Goal: Transaction & Acquisition: Purchase product/service

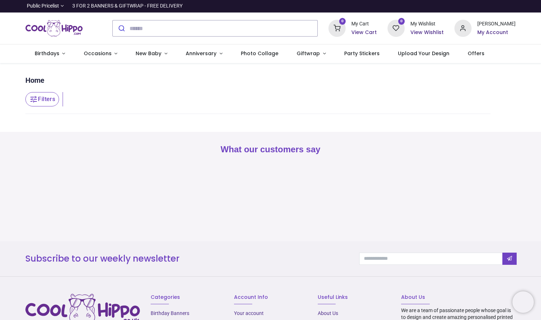
type input "**********"
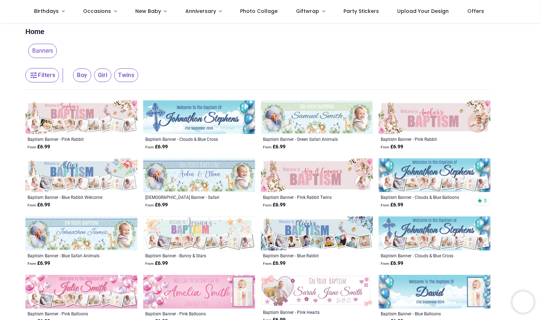
scroll to position [9, 0]
click at [88, 123] on img at bounding box center [81, 117] width 112 height 34
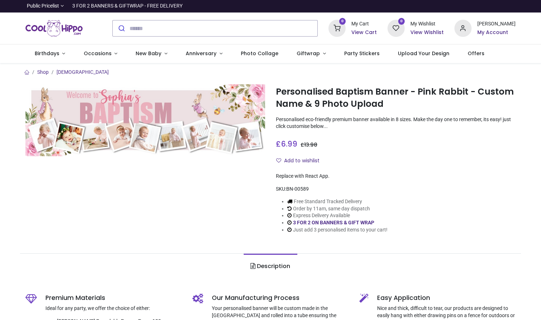
type input "**********"
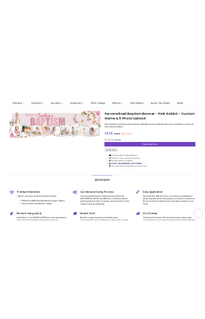
scroll to position [7, 0]
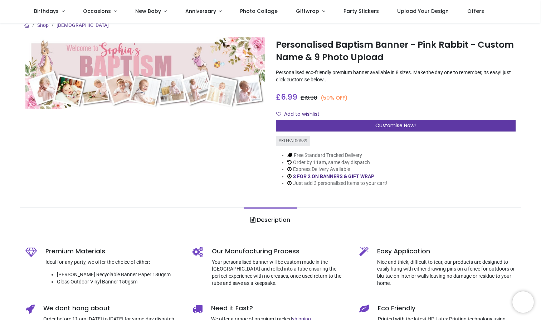
click at [382, 125] on span "Customise Now!" at bounding box center [395, 125] width 40 height 7
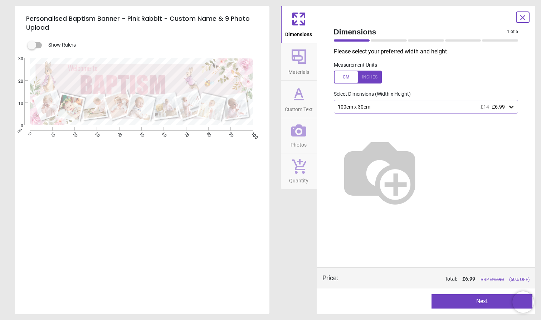
click at [512, 104] on icon at bounding box center [511, 106] width 7 height 7
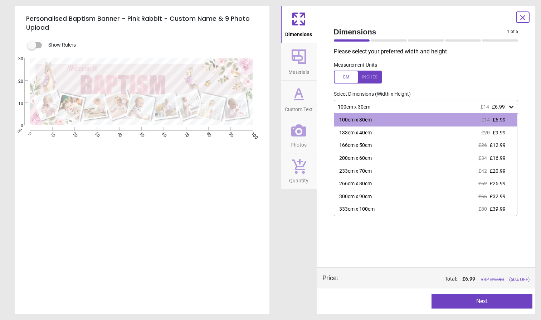
click at [371, 75] on div at bounding box center [358, 76] width 48 height 13
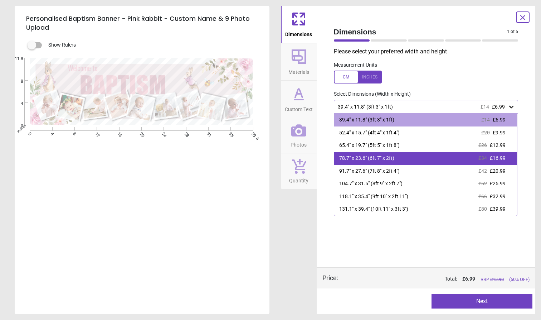
click at [395, 161] on div "78.7" x 23.6" (6ft 7" x 2ft) £34 £16.99" at bounding box center [425, 158] width 183 height 13
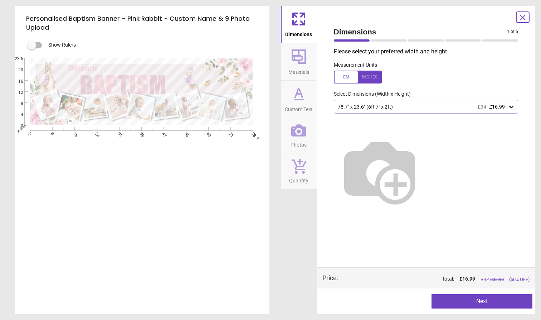
click at [514, 106] on icon at bounding box center [511, 106] width 7 height 7
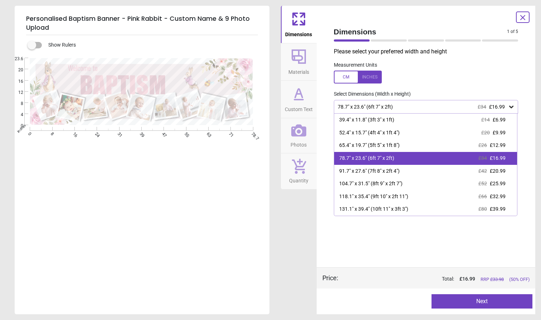
click at [501, 155] on span "£16.99" at bounding box center [498, 158] width 16 height 6
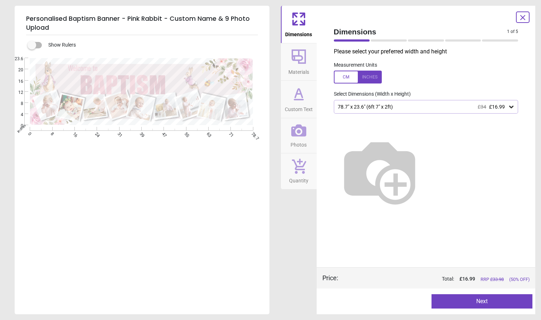
click at [481, 304] on button "Next" at bounding box center [482, 301] width 101 height 14
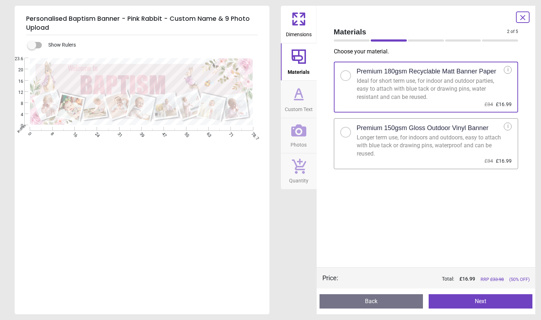
click at [347, 134] on div at bounding box center [345, 132] width 11 height 11
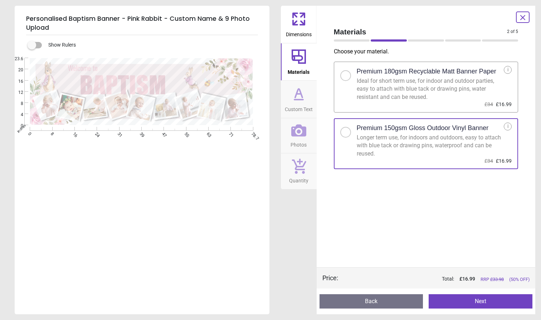
click at [487, 300] on button "Next" at bounding box center [481, 301] width 104 height 14
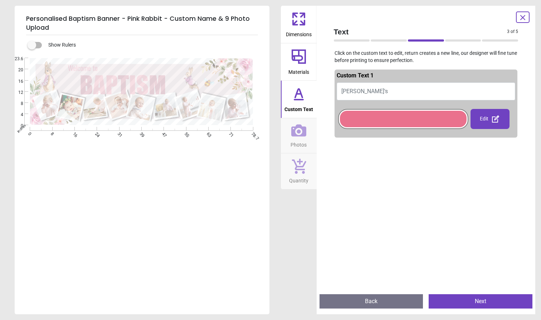
click at [370, 91] on button "Sophia's" at bounding box center [426, 91] width 179 height 18
click at [365, 88] on button "Sophia's" at bounding box center [426, 91] width 179 height 18
click at [302, 98] on icon at bounding box center [298, 93] width 17 height 17
click at [490, 120] on div "Edit" at bounding box center [490, 119] width 39 height 20
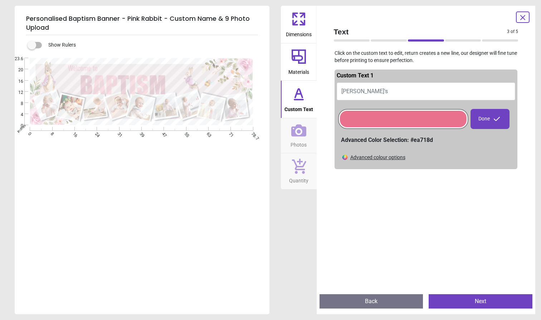
click at [346, 89] on span "Sophia's" at bounding box center [364, 91] width 47 height 7
click at [300, 96] on icon at bounding box center [298, 93] width 17 height 17
click at [360, 90] on span "Sophia's" at bounding box center [364, 91] width 47 height 7
click at [353, 116] on div at bounding box center [403, 119] width 127 height 16
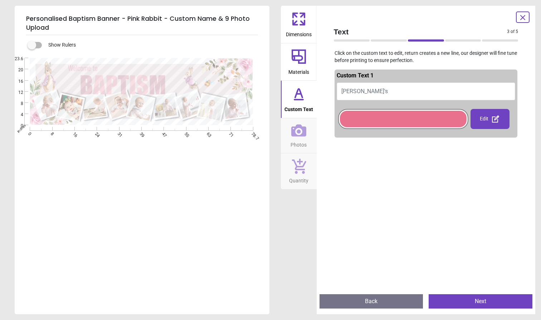
click at [346, 91] on span "Sophia's" at bounding box center [364, 91] width 47 height 7
type textarea "*"
type textarea "********"
click at [469, 298] on button "Next" at bounding box center [481, 301] width 104 height 14
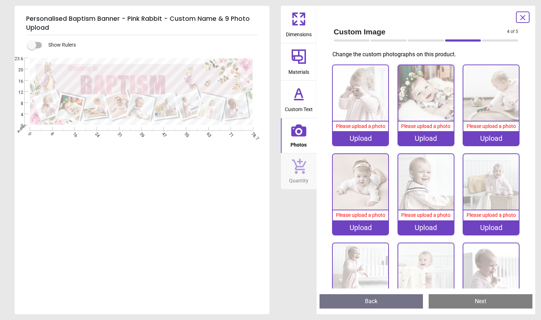
click at [367, 138] on div "Upload" at bounding box center [360, 138] width 55 height 14
click at [344, 136] on div "Upload" at bounding box center [360, 138] width 55 height 14
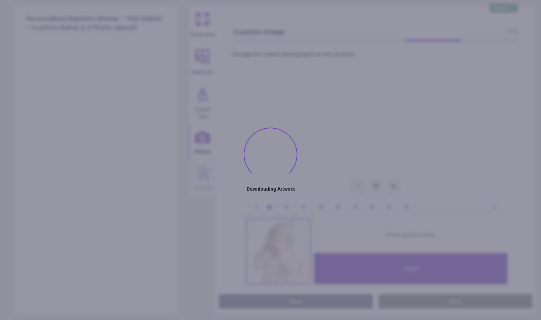
type textarea "********"
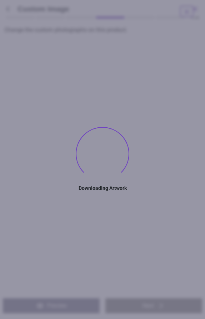
type textarea "********"
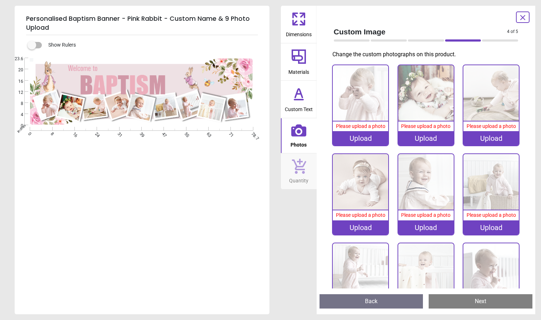
click at [352, 137] on div "Upload" at bounding box center [360, 138] width 55 height 14
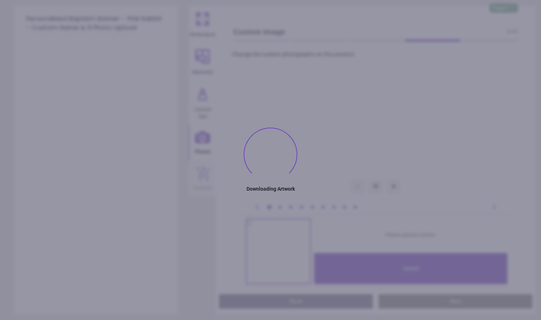
type textarea "********"
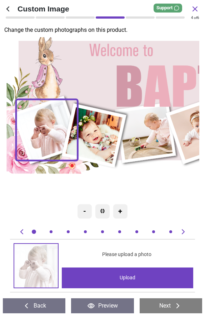
click at [127, 281] on div "Upload" at bounding box center [128, 278] width 132 height 21
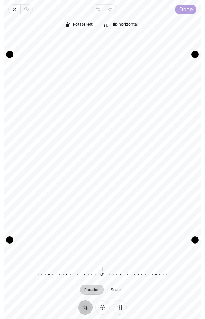
click at [189, 7] on span "Done" at bounding box center [186, 9] width 13 height 7
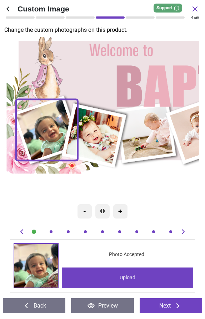
click at [44, 124] on image at bounding box center [47, 130] width 62 height 61
click at [45, 264] on img at bounding box center [36, 266] width 44 height 44
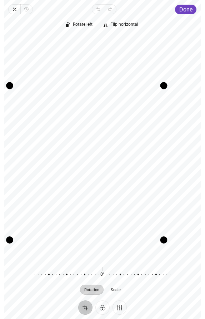
drag, startPoint x: 196, startPoint y: 56, endPoint x: 144, endPoint y: 69, distance: 53.8
click at [144, 69] on div "Recenter" at bounding box center [103, 147] width 186 height 223
drag, startPoint x: 12, startPoint y: 88, endPoint x: 38, endPoint y: 97, distance: 28.0
click at [38, 97] on div "Recenter" at bounding box center [103, 147] width 186 height 223
drag, startPoint x: 49, startPoint y: 118, endPoint x: 44, endPoint y: 138, distance: 20.3
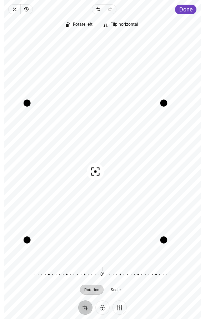
click at [44, 138] on div "Recenter" at bounding box center [103, 147] width 186 height 223
drag, startPoint x: 25, startPoint y: 102, endPoint x: 12, endPoint y: 81, distance: 24.5
click at [12, 83] on div "Drag corner tl" at bounding box center [10, 86] width 7 height 7
drag, startPoint x: 85, startPoint y: 165, endPoint x: 69, endPoint y: 160, distance: 16.4
click at [69, 160] on div "Recenter" at bounding box center [103, 147] width 186 height 223
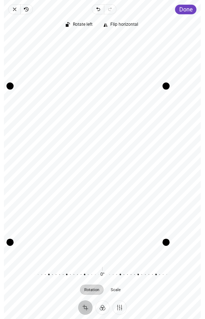
drag, startPoint x: 164, startPoint y: 241, endPoint x: 155, endPoint y: 252, distance: 13.8
click at [155, 252] on div "Recenter" at bounding box center [103, 147] width 186 height 223
drag, startPoint x: 143, startPoint y: 194, endPoint x: 140, endPoint y: 177, distance: 16.8
click at [140, 177] on div "Recenter" at bounding box center [103, 147] width 186 height 223
click at [165, 311] on div "Crop Filter Finetune" at bounding box center [102, 308] width 197 height 14
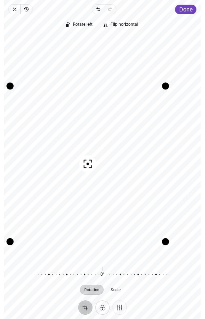
click at [102, 309] on button "Filter" at bounding box center [103, 308] width 14 height 14
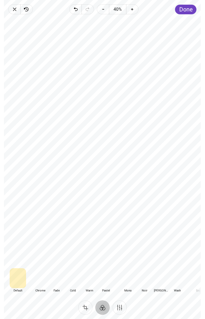
click at [43, 282] on div at bounding box center [40, 278] width 16 height 20
click at [58, 279] on div at bounding box center [56, 278] width 16 height 20
click at [72, 282] on div at bounding box center [73, 278] width 16 height 20
click at [44, 278] on div at bounding box center [40, 278] width 16 height 20
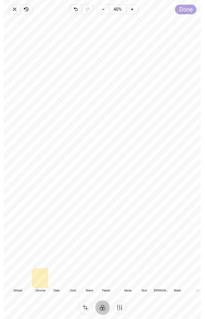
click at [186, 7] on span "Done" at bounding box center [186, 9] width 13 height 7
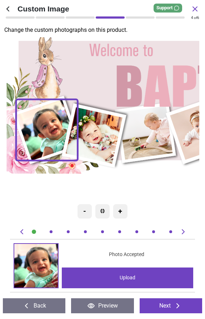
click at [106, 122] on image at bounding box center [94, 136] width 57 height 57
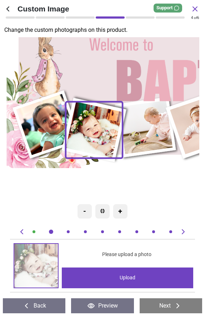
click at [84, 269] on div "Upload" at bounding box center [128, 278] width 132 height 21
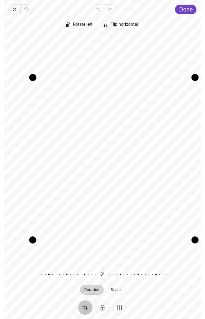
drag, startPoint x: 12, startPoint y: 58, endPoint x: 42, endPoint y: 74, distance: 33.6
click at [42, 74] on div "Recenter" at bounding box center [103, 147] width 186 height 223
drag, startPoint x: 47, startPoint y: 97, endPoint x: 47, endPoint y: 113, distance: 15.7
click at [47, 114] on div "Recenter" at bounding box center [103, 147] width 186 height 223
drag, startPoint x: 33, startPoint y: 243, endPoint x: 40, endPoint y: 238, distance: 8.7
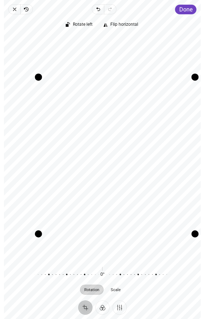
click at [40, 238] on div "Drag corner bl" at bounding box center [38, 233] width 7 height 7
click at [104, 307] on button "Filter" at bounding box center [103, 308] width 14 height 14
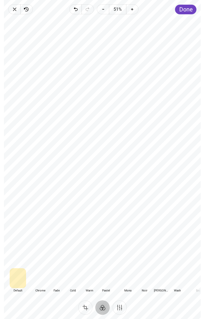
click at [43, 281] on div at bounding box center [40, 278] width 16 height 20
click at [17, 284] on div at bounding box center [18, 278] width 16 height 20
click at [39, 283] on div at bounding box center [40, 278] width 16 height 20
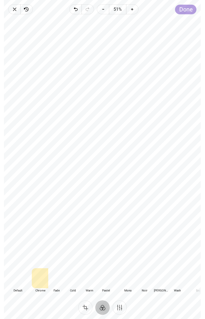
click at [192, 12] on span "Done" at bounding box center [186, 9] width 13 height 7
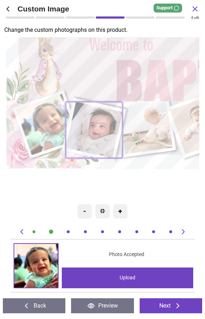
scroll to position [0, 189]
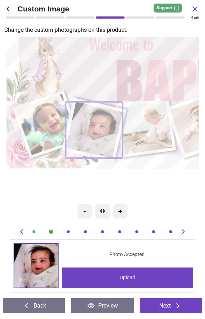
click at [116, 276] on div "Upload" at bounding box center [128, 278] width 132 height 21
click at [113, 278] on div "Upload" at bounding box center [128, 278] width 132 height 21
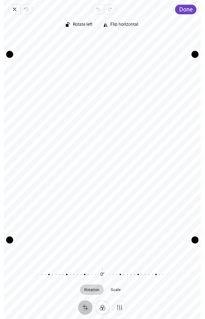
click at [102, 302] on button "Filter" at bounding box center [103, 308] width 14 height 14
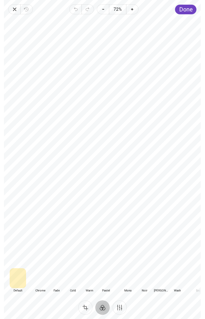
drag, startPoint x: 81, startPoint y: 114, endPoint x: 60, endPoint y: 171, distance: 60.2
click at [60, 169] on div at bounding box center [102, 141] width 197 height 248
click at [85, 306] on button "Crop" at bounding box center [85, 308] width 14 height 14
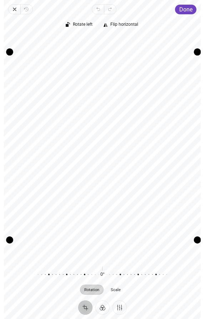
drag, startPoint x: 194, startPoint y: 52, endPoint x: 177, endPoint y: 3, distance: 51.9
click at [177, 3] on div "Close Revert Undo Redo Done Crop Filter Finetune Rotate left Flip horizontal Re…" at bounding box center [102, 159] width 197 height 319
drag, startPoint x: 141, startPoint y: 125, endPoint x: 121, endPoint y: 139, distance: 24.8
click at [121, 139] on div "Recenter" at bounding box center [103, 147] width 186 height 223
drag, startPoint x: 193, startPoint y: 237, endPoint x: 170, endPoint y: 237, distance: 22.9
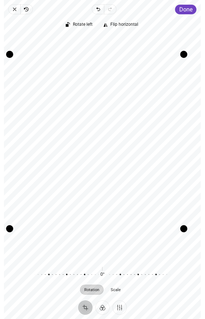
click at [170, 237] on div "Recenter" at bounding box center [103, 147] width 186 height 223
drag, startPoint x: 8, startPoint y: 229, endPoint x: 24, endPoint y: 230, distance: 15.8
click at [24, 230] on div "Recenter" at bounding box center [103, 147] width 186 height 223
click at [118, 307] on button "Finetune" at bounding box center [120, 308] width 14 height 14
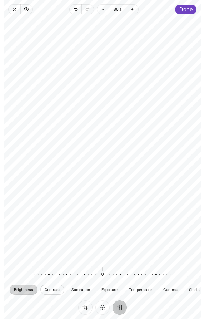
click at [55, 292] on span "Contrast" at bounding box center [52, 290] width 15 height 4
click at [120, 274] on div at bounding box center [98, 275] width 137 height 20
click at [102, 270] on div at bounding box center [98, 275] width 137 height 20
drag, startPoint x: 102, startPoint y: 270, endPoint x: 87, endPoint y: 269, distance: 15.4
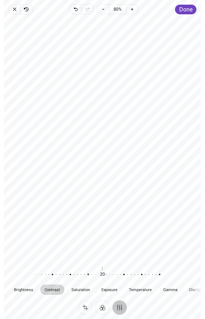
click at [87, 269] on div at bounding box center [84, 275] width 137 height 20
click at [178, 290] on span "Gamma" at bounding box center [171, 290] width 14 height 4
click at [101, 269] on div "-1 Reset" at bounding box center [102, 275] width 137 height 20
click at [159, 310] on div "Crop Filter Finetune" at bounding box center [102, 308] width 197 height 14
click at [185, 13] on button "Done" at bounding box center [186, 10] width 21 height 10
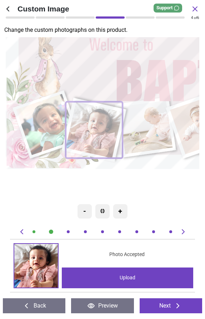
click at [144, 144] on image at bounding box center [146, 128] width 54 height 54
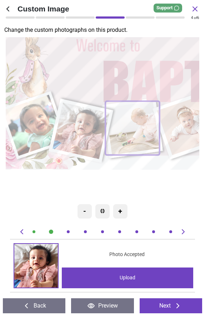
scroll to position [0, 378]
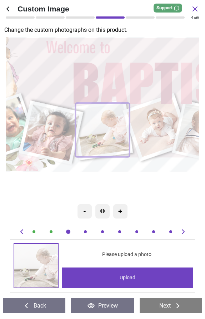
click at [166, 283] on div "Upload" at bounding box center [128, 278] width 132 height 21
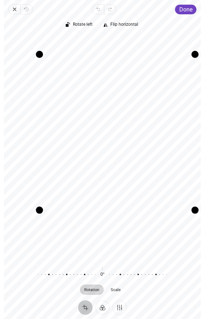
drag, startPoint x: 10, startPoint y: 242, endPoint x: 60, endPoint y: 227, distance: 51.4
click at [60, 227] on div "Recenter" at bounding box center [103, 147] width 186 height 223
click at [100, 305] on button "Filter" at bounding box center [103, 308] width 14 height 14
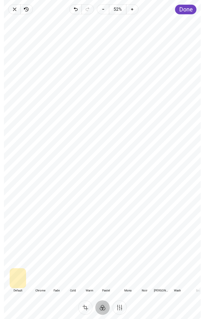
click at [42, 280] on div at bounding box center [40, 278] width 16 height 20
click at [190, 15] on div "Default Default Classic Chrome Fade Cold Warm Pastel Monochrome Mono Noir Stark…" at bounding box center [102, 157] width 197 height 286
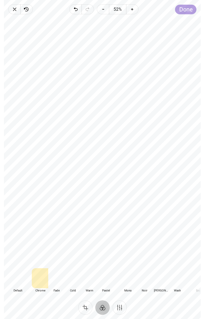
click at [189, 10] on span "Done" at bounding box center [186, 9] width 13 height 7
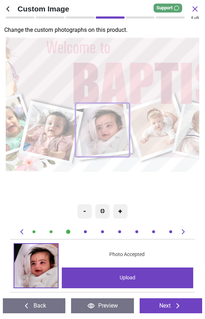
click at [154, 132] on image at bounding box center [157, 128] width 60 height 60
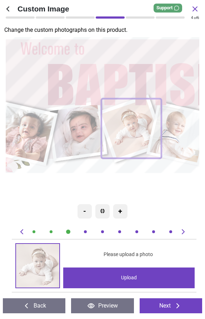
scroll to position [0, 567]
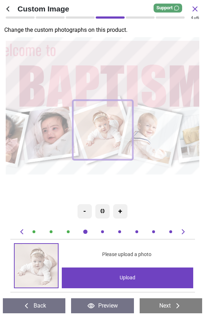
click at [102, 268] on div "Upload" at bounding box center [128, 278] width 132 height 21
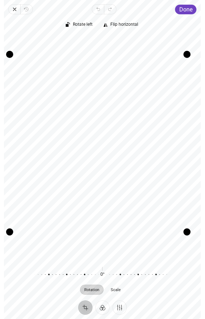
drag, startPoint x: 195, startPoint y: 239, endPoint x: 167, endPoint y: 250, distance: 30.5
click at [167, 250] on div "Recenter" at bounding box center [103, 147] width 186 height 223
click at [98, 141] on icon "button" at bounding box center [98, 143] width 9 height 9
click at [88, 307] on button "Crop" at bounding box center [85, 308] width 14 height 14
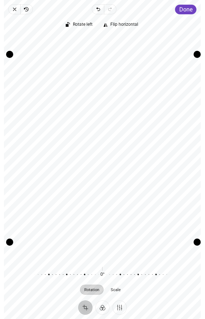
drag, startPoint x: 196, startPoint y: 241, endPoint x: 190, endPoint y: 265, distance: 24.7
click at [190, 265] on div "Rotate left Flip horizontal Recenter Rotation Scale 0° Reset" at bounding box center [102, 157] width 197 height 286
drag, startPoint x: 195, startPoint y: 243, endPoint x: 194, endPoint y: 249, distance: 6.1
click at [194, 249] on div "Recenter" at bounding box center [103, 147] width 186 height 223
drag, startPoint x: 193, startPoint y: 159, endPoint x: 185, endPoint y: 155, distance: 9.3
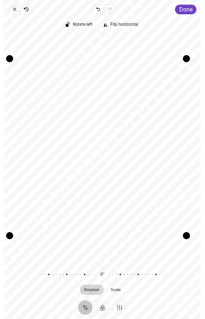
click at [185, 155] on div "Drag edge r" at bounding box center [186, 147] width 7 height 177
click at [102, 306] on button "Filter" at bounding box center [103, 308] width 14 height 14
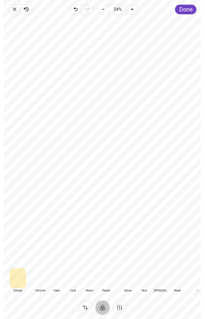
click at [104, 282] on div at bounding box center [106, 278] width 16 height 20
click at [147, 277] on div at bounding box center [144, 278] width 16 height 20
click at [160, 282] on div at bounding box center [161, 278] width 16 height 20
click at [178, 281] on div at bounding box center [177, 278] width 16 height 20
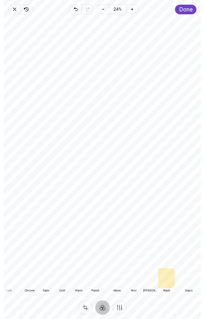
click at [28, 277] on div at bounding box center [29, 278] width 16 height 20
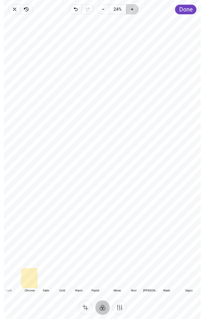
click at [133, 8] on icon "button" at bounding box center [133, 9] width 6 height 6
click at [105, 8] on icon "button" at bounding box center [104, 9] width 6 height 6
click at [184, 10] on span "Done" at bounding box center [186, 9] width 13 height 7
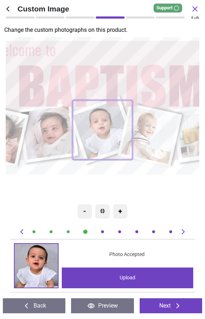
click at [155, 135] on image at bounding box center [150, 136] width 58 height 58
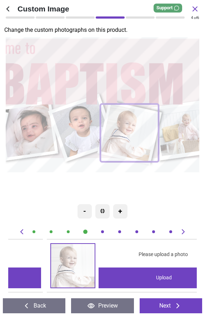
scroll to position [0, 756]
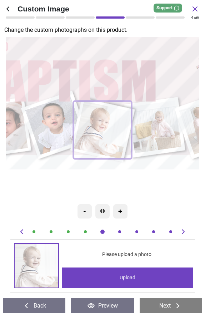
click at [114, 284] on div "Upload" at bounding box center [128, 278] width 132 height 21
click at [140, 275] on div "Upload" at bounding box center [128, 278] width 132 height 21
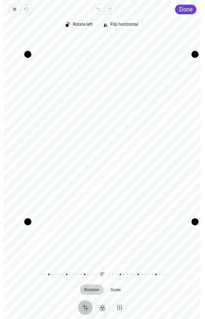
drag, startPoint x: 11, startPoint y: 239, endPoint x: 25, endPoint y: 216, distance: 26.9
click at [25, 218] on div "Drag corner bl" at bounding box center [27, 221] width 7 height 7
drag, startPoint x: 76, startPoint y: 179, endPoint x: 76, endPoint y: 198, distance: 19.0
click at [76, 198] on div "Recenter" at bounding box center [103, 147] width 186 height 223
drag, startPoint x: 31, startPoint y: 220, endPoint x: 48, endPoint y: 214, distance: 17.3
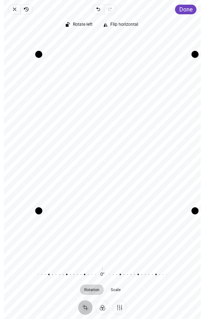
click at [48, 214] on div "Recenter" at bounding box center [103, 147] width 186 height 223
drag, startPoint x: 193, startPoint y: 211, endPoint x: 184, endPoint y: 208, distance: 9.1
click at [186, 208] on div "Drag corner br" at bounding box center [189, 205] width 7 height 7
drag, startPoint x: 188, startPoint y: 206, endPoint x: 173, endPoint y: 200, distance: 16.4
click at [173, 200] on div "Recenter" at bounding box center [103, 147] width 186 height 223
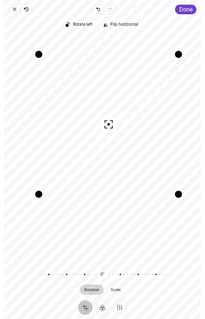
drag, startPoint x: 134, startPoint y: 172, endPoint x: 133, endPoint y: 160, distance: 11.9
click at [133, 160] on div "Recenter" at bounding box center [103, 147] width 186 height 223
drag, startPoint x: 131, startPoint y: 155, endPoint x: 127, endPoint y: 156, distance: 4.3
click at [127, 156] on div "Recenter" at bounding box center [103, 147] width 186 height 223
click at [102, 303] on button "Filter" at bounding box center [103, 308] width 14 height 14
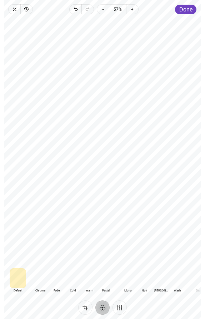
click at [44, 284] on div at bounding box center [40, 278] width 16 height 20
click at [55, 272] on div at bounding box center [56, 278] width 16 height 20
click at [71, 277] on div at bounding box center [73, 278] width 16 height 20
click at [89, 277] on div at bounding box center [89, 278] width 16 height 20
click at [103, 283] on div at bounding box center [106, 278] width 16 height 20
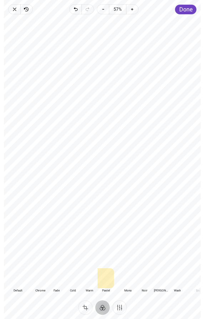
click at [58, 279] on div at bounding box center [56, 278] width 16 height 20
click at [77, 279] on div at bounding box center [73, 278] width 16 height 20
click at [87, 277] on div at bounding box center [89, 278] width 16 height 20
click at [160, 284] on div at bounding box center [161, 278] width 16 height 20
click at [181, 282] on div at bounding box center [177, 278] width 16 height 20
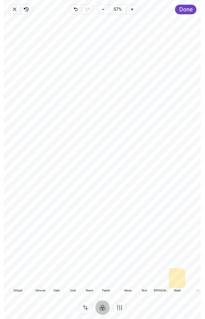
click at [127, 281] on div at bounding box center [128, 278] width 16 height 20
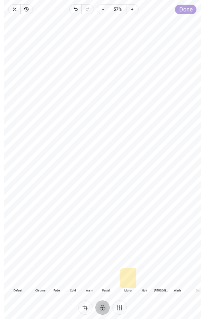
click at [189, 9] on span "Done" at bounding box center [186, 9] width 13 height 7
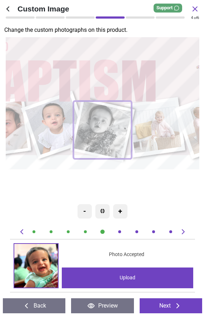
scroll to position [0, 756]
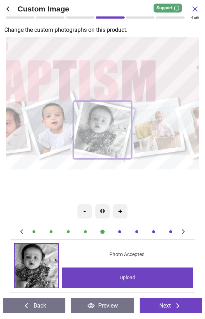
click at [164, 146] on image at bounding box center [154, 127] width 53 height 53
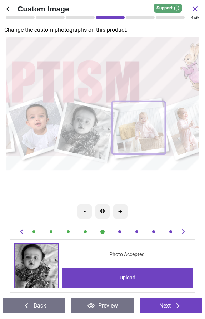
scroll to position [0, 945]
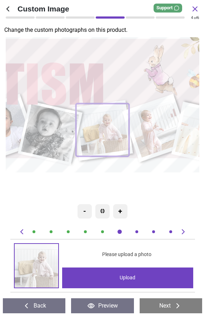
click at [154, 273] on div "Upload" at bounding box center [128, 278] width 132 height 21
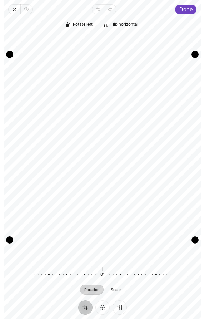
drag, startPoint x: 125, startPoint y: 172, endPoint x: 122, endPoint y: 149, distance: 23.4
click at [122, 149] on div "Recenter" at bounding box center [103, 147] width 186 height 223
drag, startPoint x: 11, startPoint y: 242, endPoint x: 36, endPoint y: 226, distance: 29.9
click at [36, 226] on div "Recenter" at bounding box center [103, 147] width 186 height 223
drag, startPoint x: 69, startPoint y: 140, endPoint x: 65, endPoint y: 135, distance: 6.4
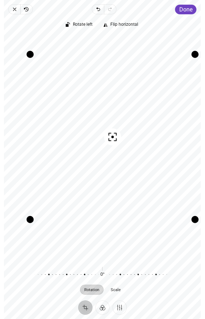
click at [65, 135] on div "Recenter" at bounding box center [103, 147] width 186 height 223
click at [103, 303] on button "Filter" at bounding box center [103, 308] width 14 height 14
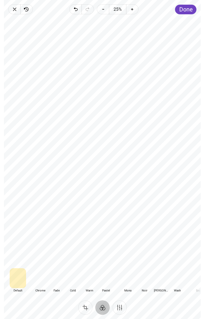
click at [44, 279] on div at bounding box center [40, 278] width 16 height 20
click at [14, 233] on div at bounding box center [102, 141] width 197 height 248
click at [84, 306] on button "Crop" at bounding box center [85, 308] width 14 height 14
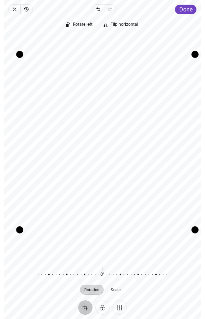
drag, startPoint x: 10, startPoint y: 239, endPoint x: 30, endPoint y: 238, distance: 20.4
click at [30, 238] on div "Recenter" at bounding box center [103, 147] width 186 height 223
drag, startPoint x: 66, startPoint y: 203, endPoint x: 63, endPoint y: 200, distance: 4.3
click at [63, 200] on div "Recenter" at bounding box center [103, 147] width 186 height 223
click at [185, 10] on span "Done" at bounding box center [186, 9] width 13 height 7
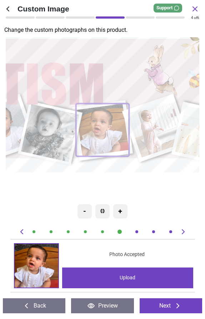
click at [156, 120] on image at bounding box center [156, 128] width 59 height 59
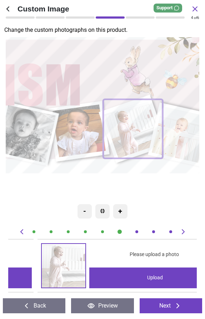
scroll to position [0, 1134]
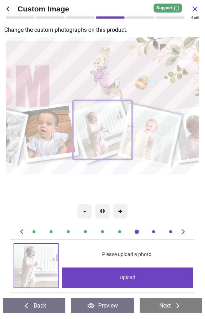
click at [134, 268] on div "Upload" at bounding box center [128, 278] width 132 height 21
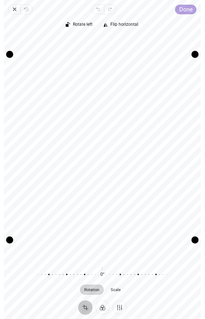
click at [185, 10] on span "Done" at bounding box center [186, 9] width 13 height 7
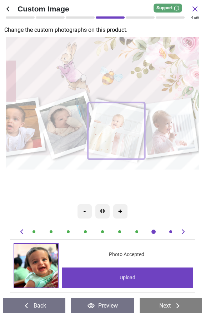
scroll to position [0, 1323]
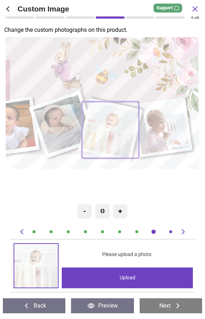
click at [149, 269] on div "Upload" at bounding box center [128, 278] width 132 height 21
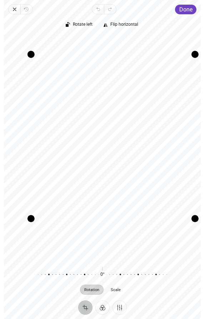
drag, startPoint x: 10, startPoint y: 239, endPoint x: 47, endPoint y: 230, distance: 37.4
click at [47, 230] on div "Recenter" at bounding box center [103, 147] width 186 height 223
drag, startPoint x: 155, startPoint y: 172, endPoint x: 162, endPoint y: 163, distance: 11.5
click at [162, 163] on div "Recenter" at bounding box center [103, 147] width 186 height 223
drag, startPoint x: 195, startPoint y: 217, endPoint x: 172, endPoint y: 195, distance: 31.9
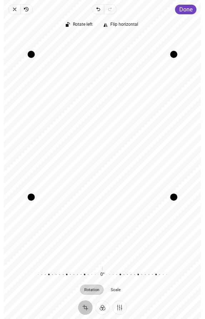
click at [172, 195] on div "Drag corner br" at bounding box center [174, 197] width 7 height 7
drag, startPoint x: 132, startPoint y: 167, endPoint x: 128, endPoint y: 148, distance: 19.5
click at [128, 148] on div "Recenter" at bounding box center [103, 147] width 186 height 223
drag, startPoint x: 35, startPoint y: 196, endPoint x: 41, endPoint y: 191, distance: 7.9
click at [40, 191] on div "Drag corner bl" at bounding box center [36, 190] width 7 height 7
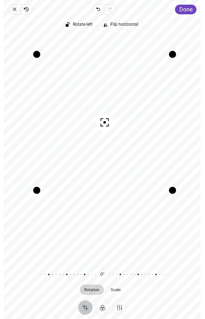
drag, startPoint x: 99, startPoint y: 171, endPoint x: 111, endPoint y: 182, distance: 15.7
click at [111, 182] on div "Recenter" at bounding box center [103, 147] width 186 height 223
drag, startPoint x: 159, startPoint y: 171, endPoint x: 158, endPoint y: 124, distance: 47.2
click at [158, 124] on div "Recenter" at bounding box center [103, 147] width 186 height 223
drag, startPoint x: 122, startPoint y: 112, endPoint x: 126, endPoint y: 164, distance: 52.4
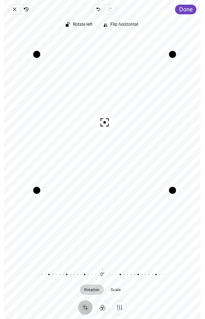
click at [126, 164] on div "Recenter" at bounding box center [103, 147] width 186 height 223
drag, startPoint x: 122, startPoint y: 163, endPoint x: 123, endPoint y: 155, distance: 8.6
click at [123, 155] on div "Recenter" at bounding box center [103, 147] width 186 height 223
drag, startPoint x: 123, startPoint y: 154, endPoint x: 122, endPoint y: 180, distance: 26.5
click at [122, 180] on div "Recenter" at bounding box center [103, 147] width 186 height 223
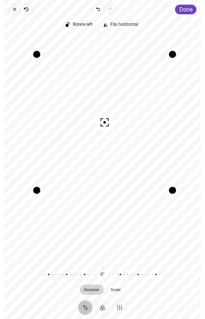
click at [123, 181] on div "Recenter" at bounding box center [103, 147] width 186 height 223
drag, startPoint x: 123, startPoint y: 181, endPoint x: 123, endPoint y: 189, distance: 7.5
click at [123, 189] on div "Recenter" at bounding box center [103, 147] width 186 height 223
drag, startPoint x: 124, startPoint y: 172, endPoint x: 125, endPoint y: 147, distance: 25.1
click at [125, 147] on div "Recenter" at bounding box center [103, 147] width 186 height 223
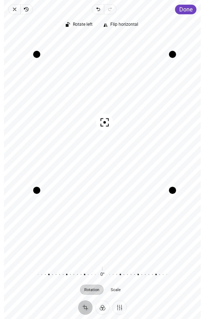
click at [117, 169] on div "Recenter" at bounding box center [103, 147] width 186 height 223
click at [189, 8] on span "Done" at bounding box center [186, 9] width 13 height 7
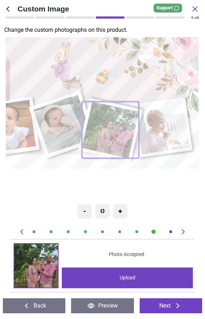
click at [163, 127] on image at bounding box center [162, 128] width 54 height 54
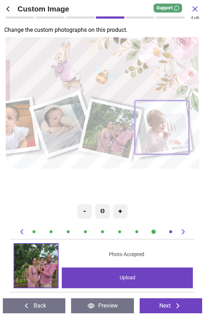
scroll to position [0, 1512]
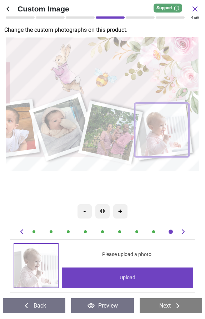
click at [150, 271] on div "Upload" at bounding box center [128, 278] width 132 height 21
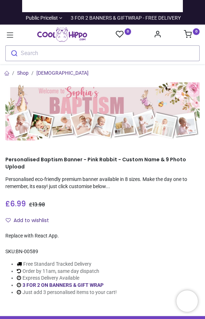
type input "**********"
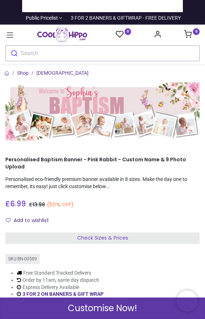
click at [106, 309] on span "Customise Now!" at bounding box center [102, 308] width 69 height 12
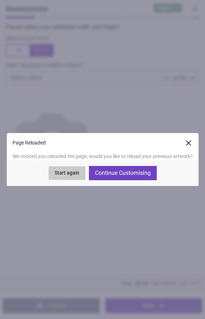
click at [128, 178] on button "Continue Customising" at bounding box center [123, 173] width 68 height 14
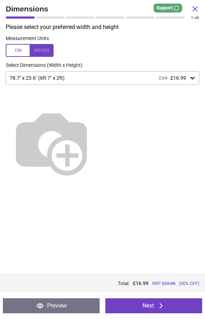
click at [155, 307] on button "Next" at bounding box center [154, 305] width 97 height 15
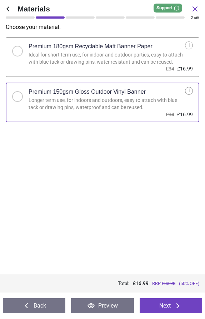
click at [155, 307] on button "Next" at bounding box center [171, 305] width 63 height 15
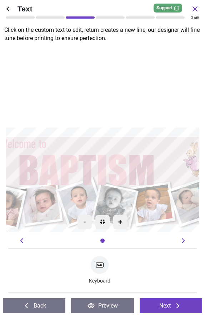
click at [171, 305] on button "Next" at bounding box center [171, 305] width 63 height 15
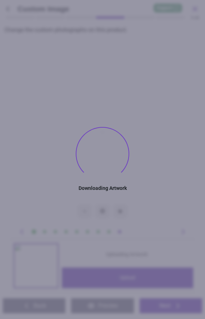
type textarea "********"
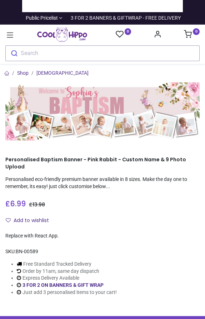
type input "**********"
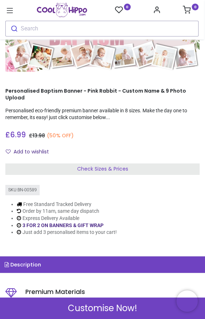
scroll to position [45, 0]
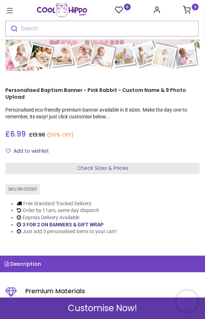
click at [122, 307] on span "Customise Now!" at bounding box center [102, 308] width 69 height 12
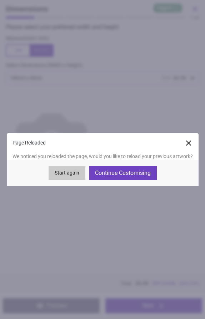
click at [131, 176] on button "Continue Customising" at bounding box center [123, 173] width 68 height 14
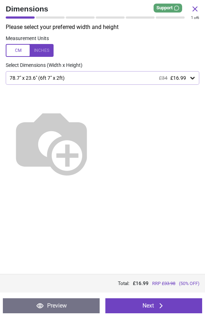
click at [143, 303] on button "Next" at bounding box center [154, 305] width 97 height 15
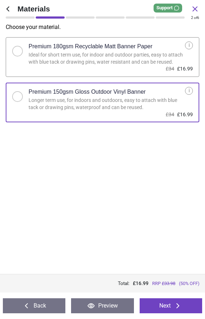
click at [170, 310] on button "Next" at bounding box center [171, 305] width 63 height 15
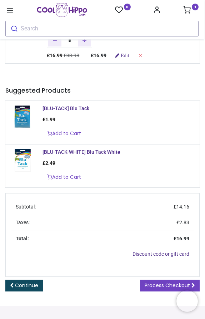
scroll to position [59, 0]
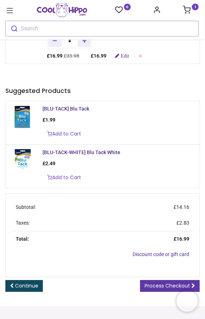
click at [165, 283] on span "Process Checkout" at bounding box center [167, 285] width 45 height 7
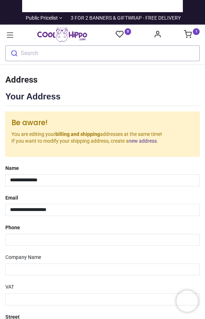
select select "***"
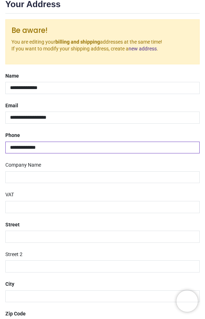
scroll to position [106, 0]
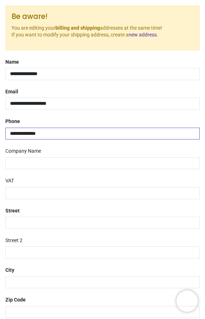
type input "**********"
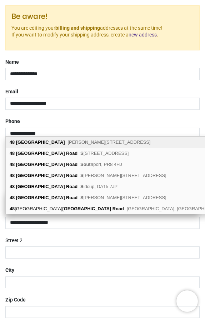
click at [50, 195] on b "[GEOGRAPHIC_DATA]" at bounding box center [40, 197] width 49 height 5
type input "**********"
type input "********"
select select "***"
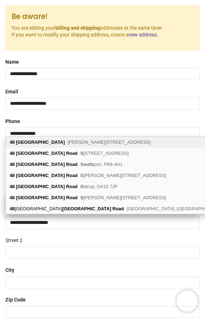
type input "*****"
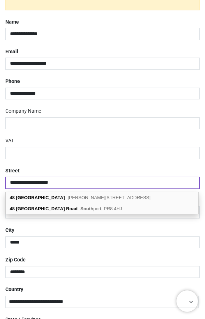
scroll to position [147, 0]
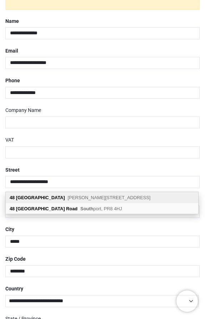
click at [89, 198] on span "[PERSON_NAME][STREET_ADDRESS]" at bounding box center [109, 197] width 83 height 5
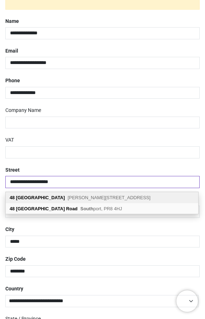
select select "***"
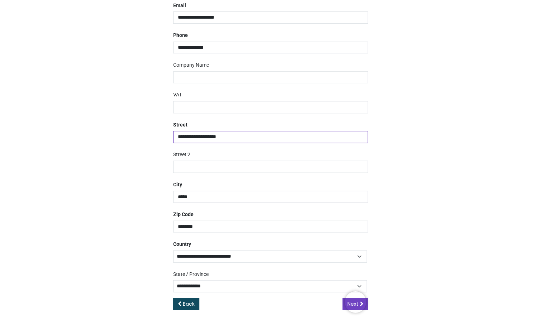
scroll to position [83, 0]
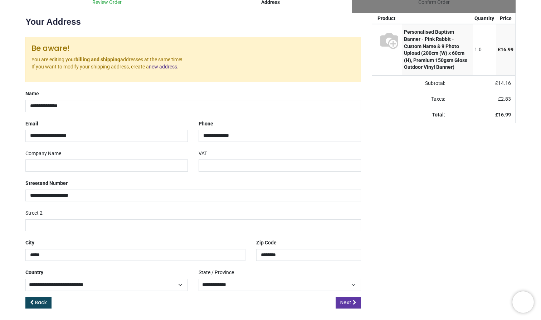
click at [205, 298] on span "Next" at bounding box center [345, 301] width 11 height 7
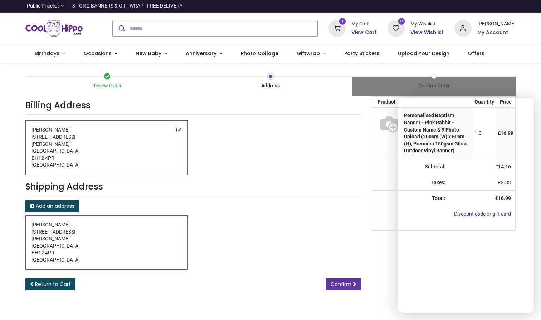
click at [345, 280] on span "Confirm" at bounding box center [341, 283] width 21 height 7
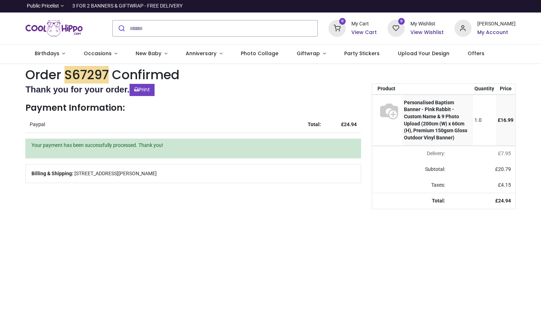
type input "**********"
